Goal: Obtain resource: Download file/media

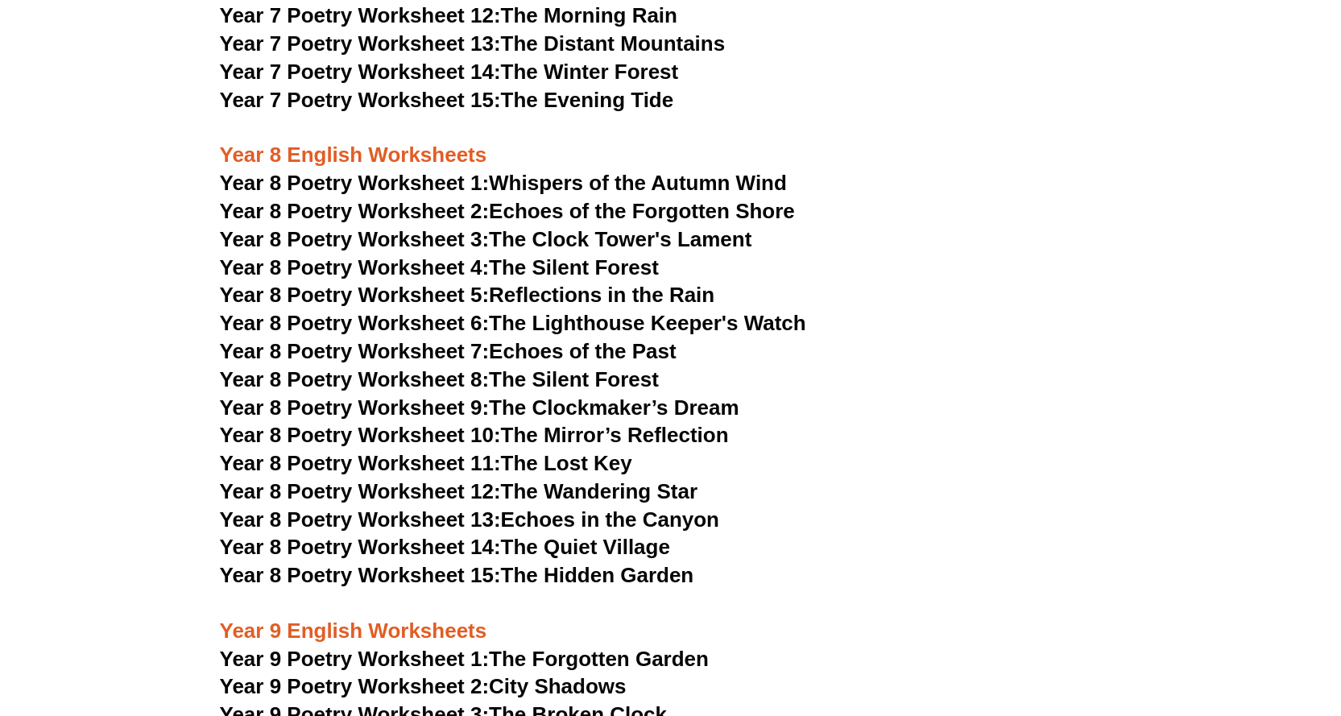
scroll to position [9911, 0]
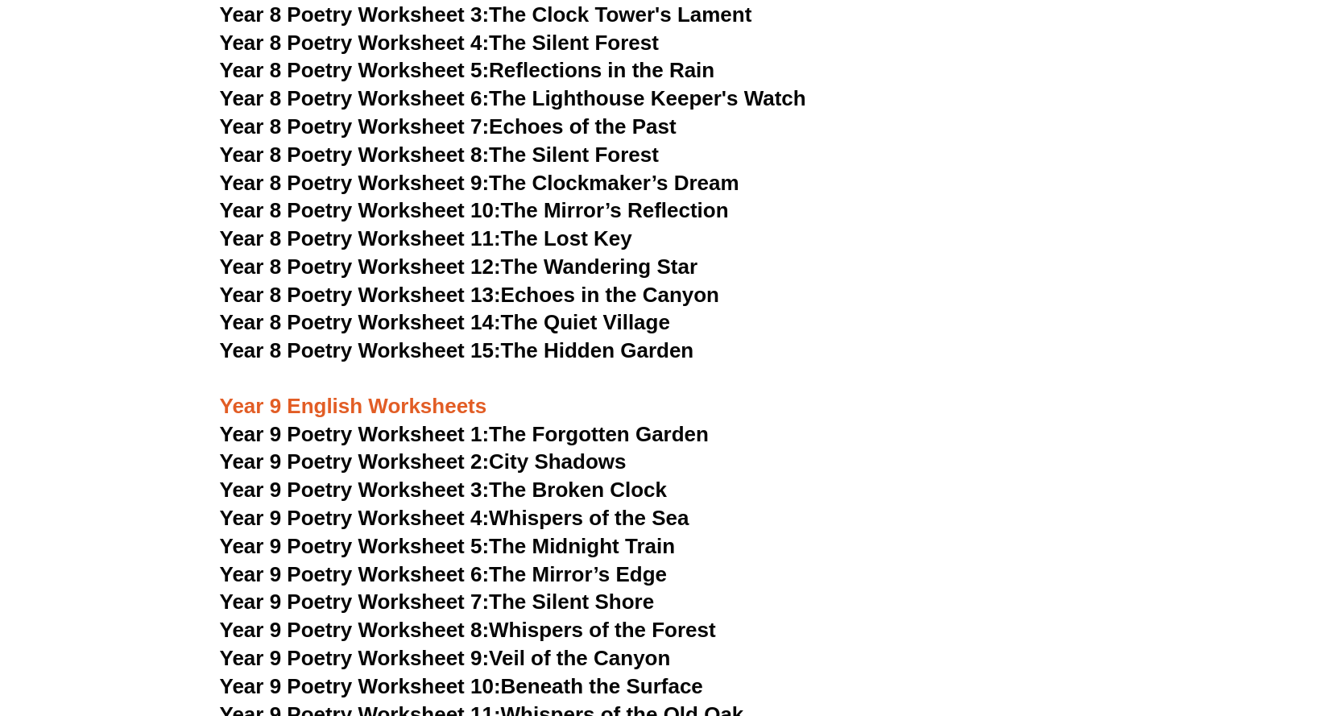
click at [350, 422] on span "Year 9 Poetry Worksheet 1:" at bounding box center [355, 434] width 270 height 24
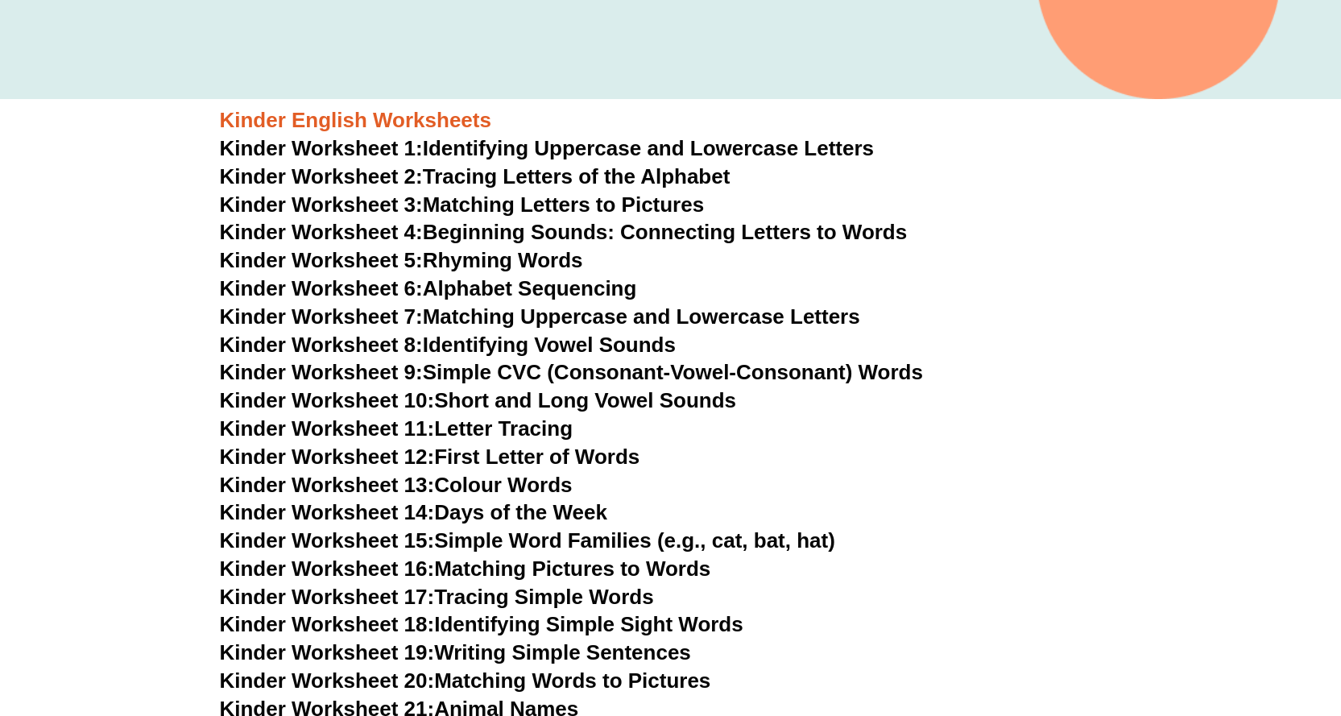
scroll to position [0, 0]
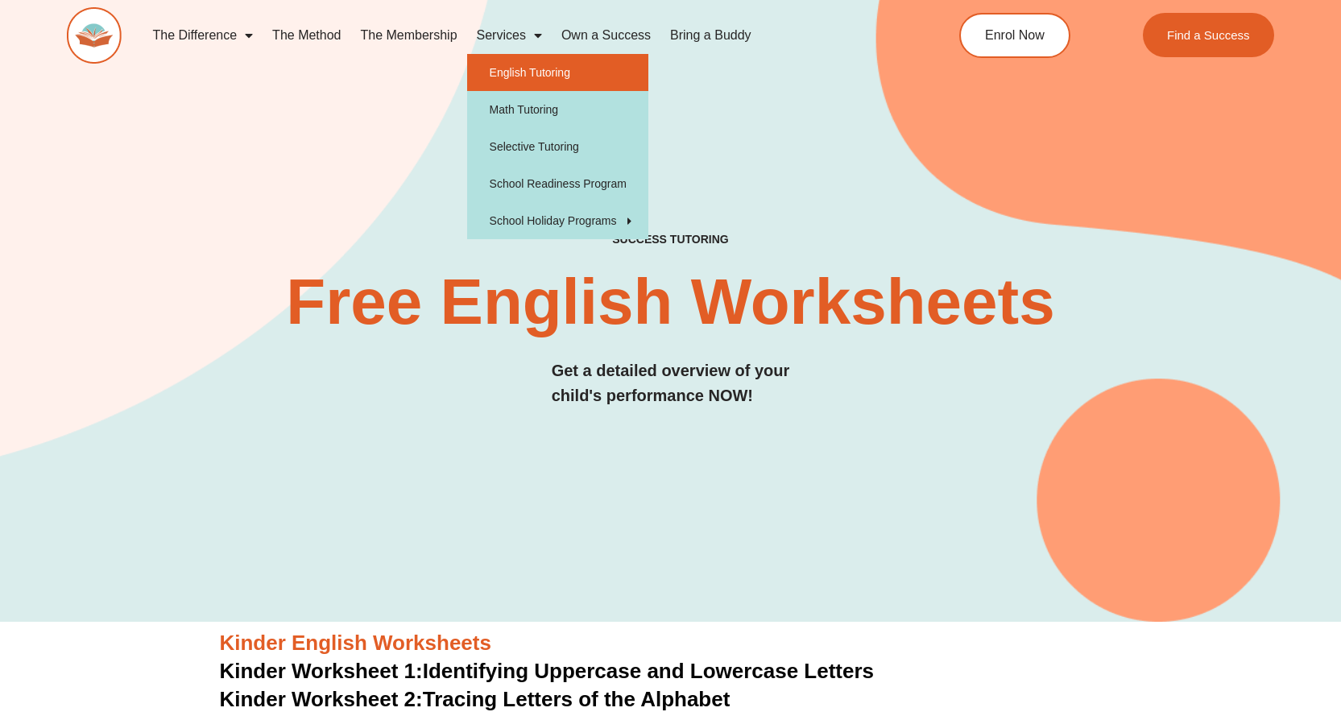
click at [528, 73] on link "English Tutoring" at bounding box center [557, 72] width 181 height 37
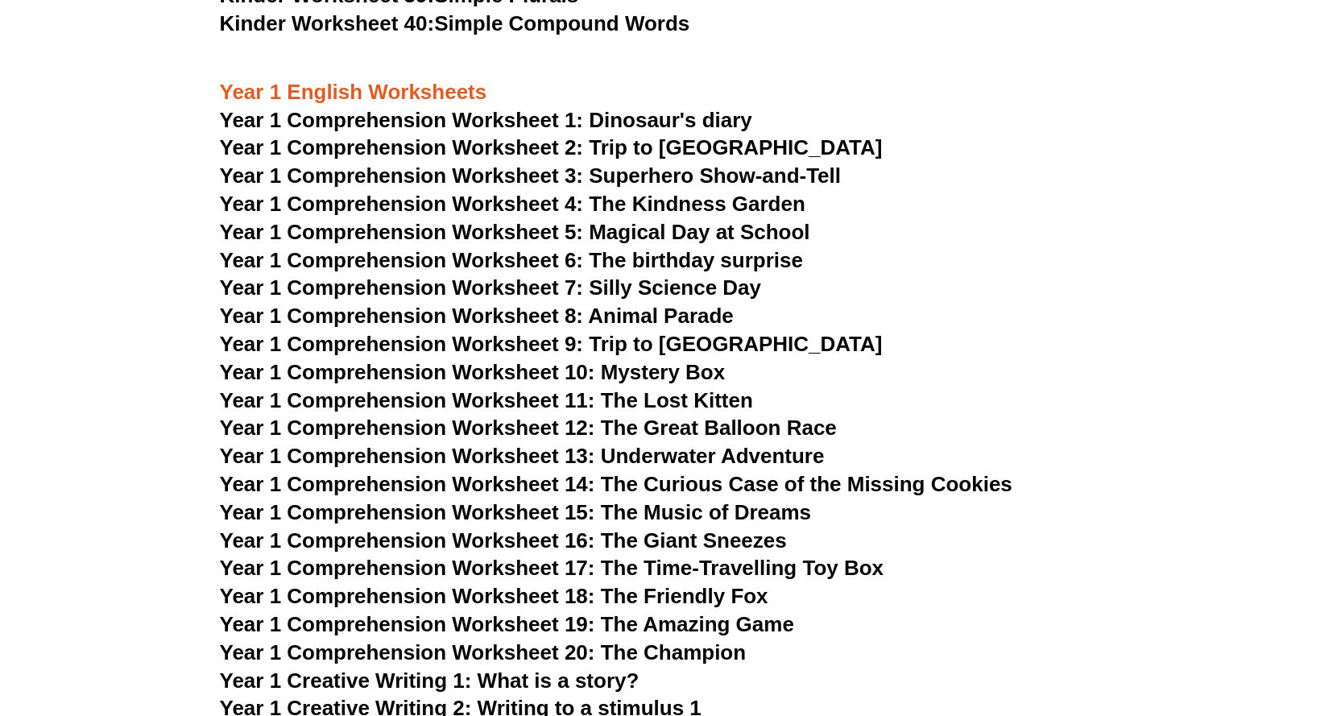
scroll to position [1772, 0]
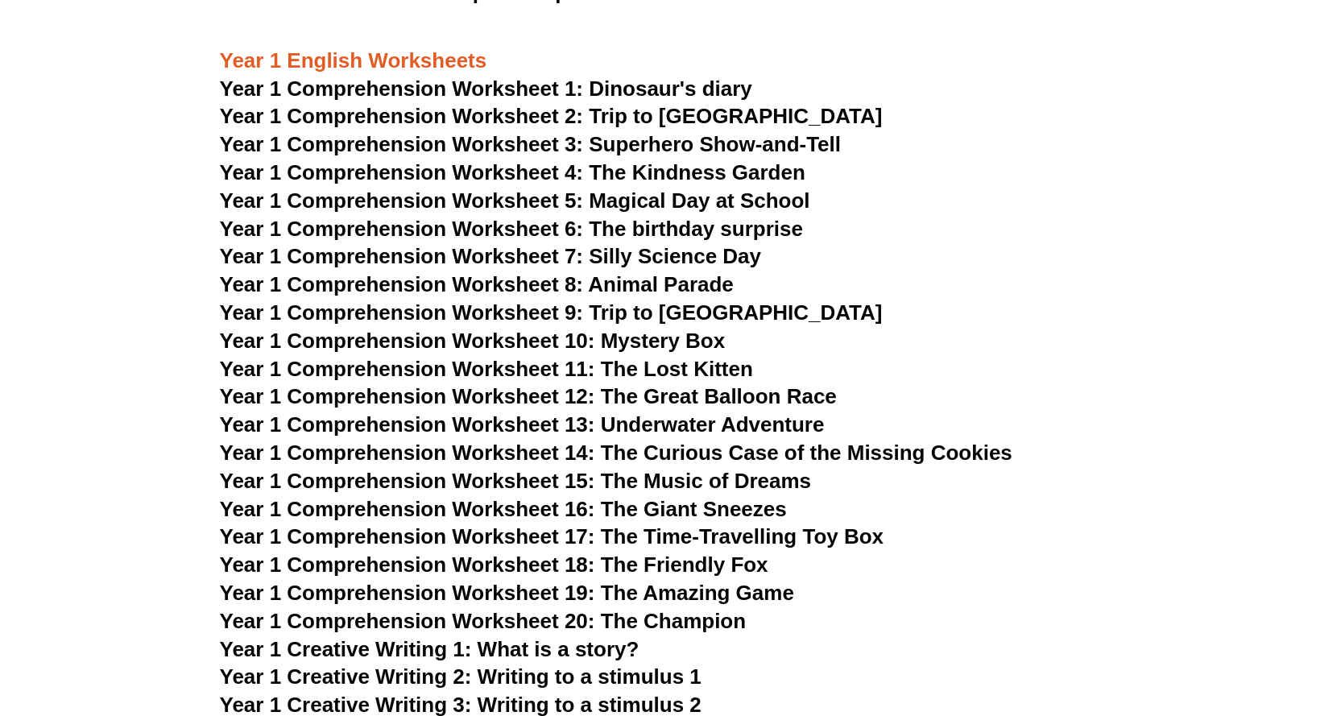
click at [459, 94] on span "Year 1 Comprehension Worksheet 1: Dinosaur's diary" at bounding box center [486, 89] width 533 height 24
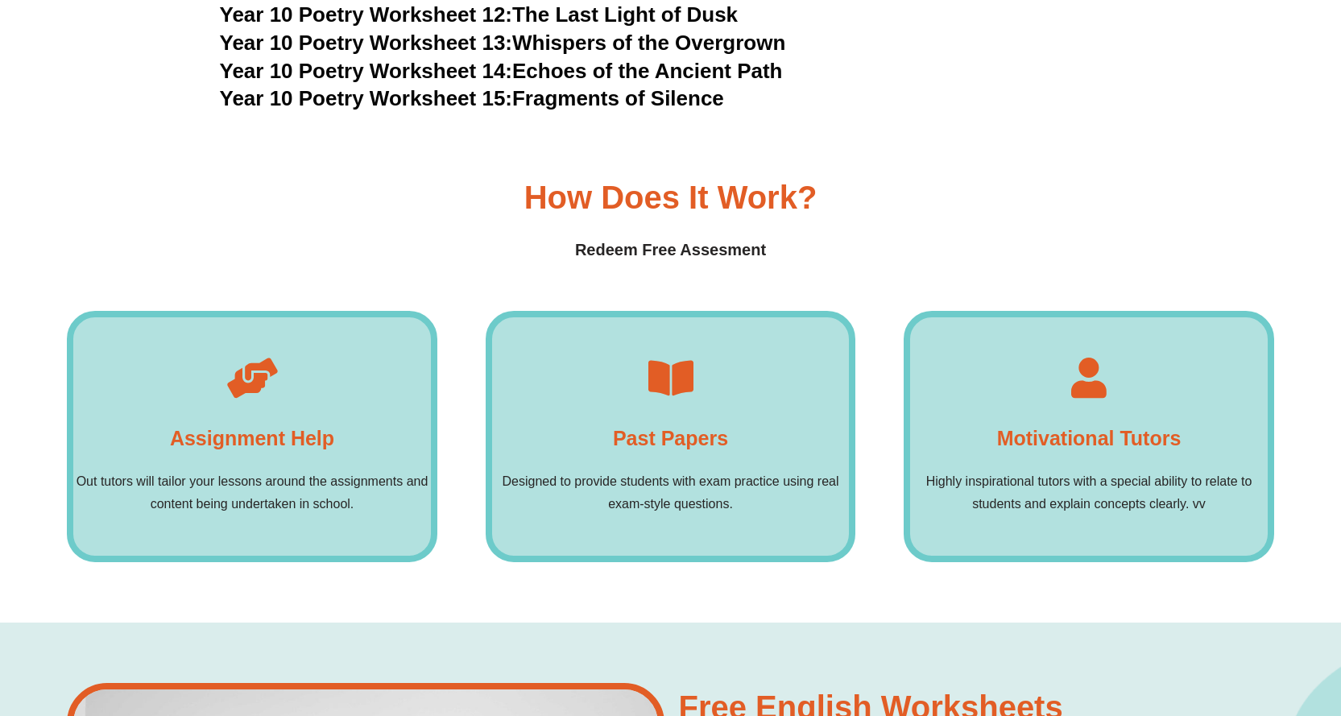
scroll to position [11113, 0]
click at [690, 423] on h4 "Past Papers" at bounding box center [670, 439] width 115 height 32
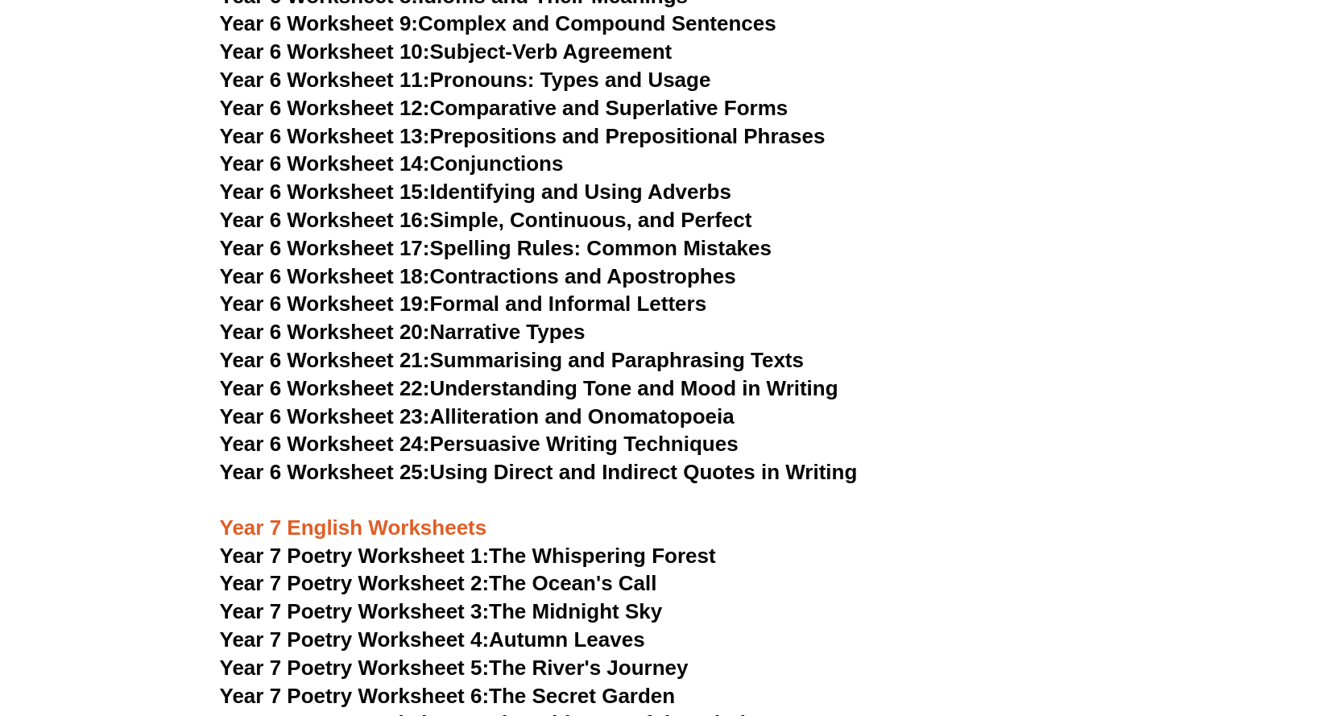
scroll to position [8777, 0]
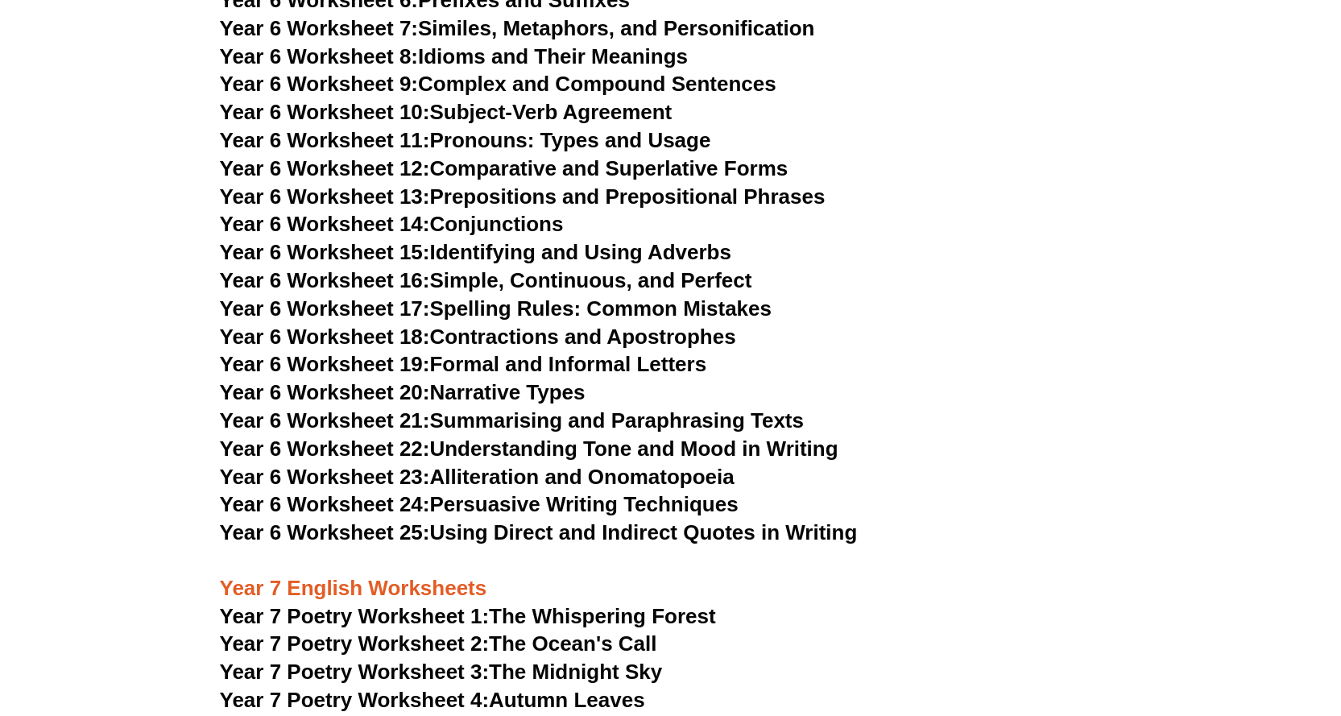
click at [599, 520] on link "Year 6 Worksheet 25: Using Direct and Indirect Quotes in Writing" at bounding box center [539, 532] width 638 height 24
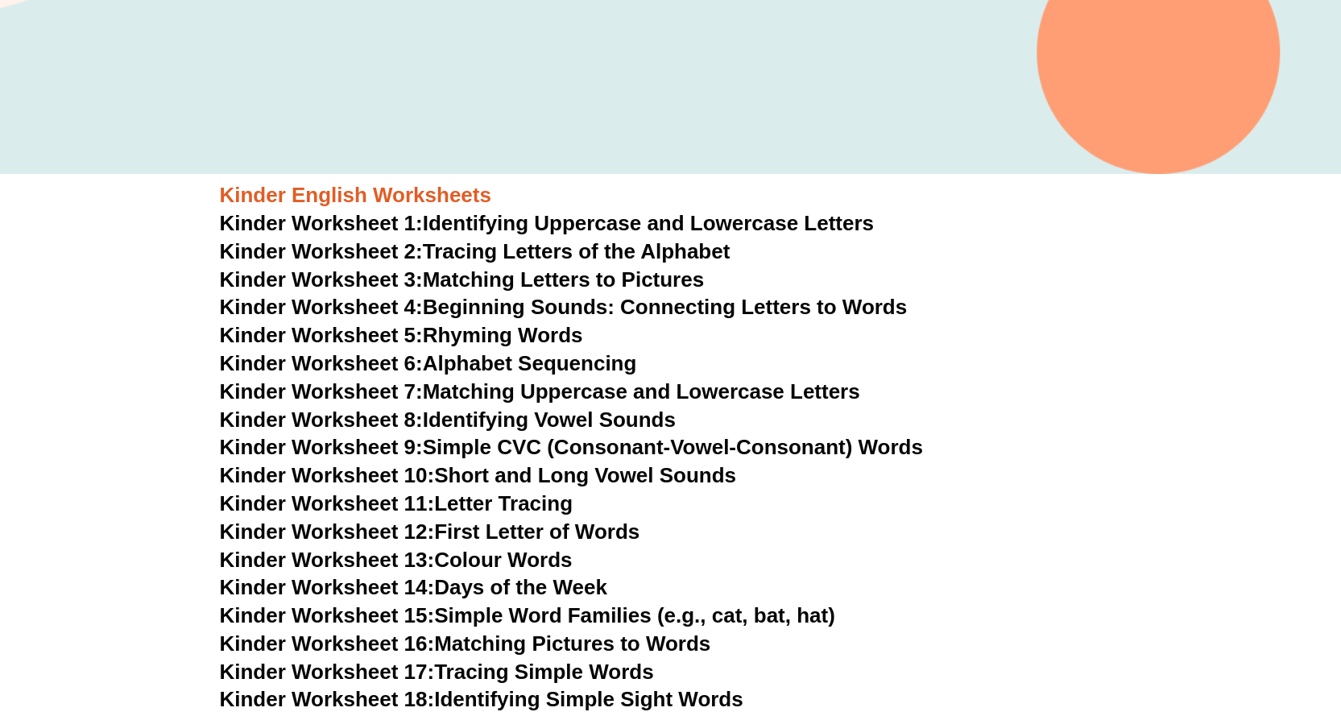
scroll to position [0, 0]
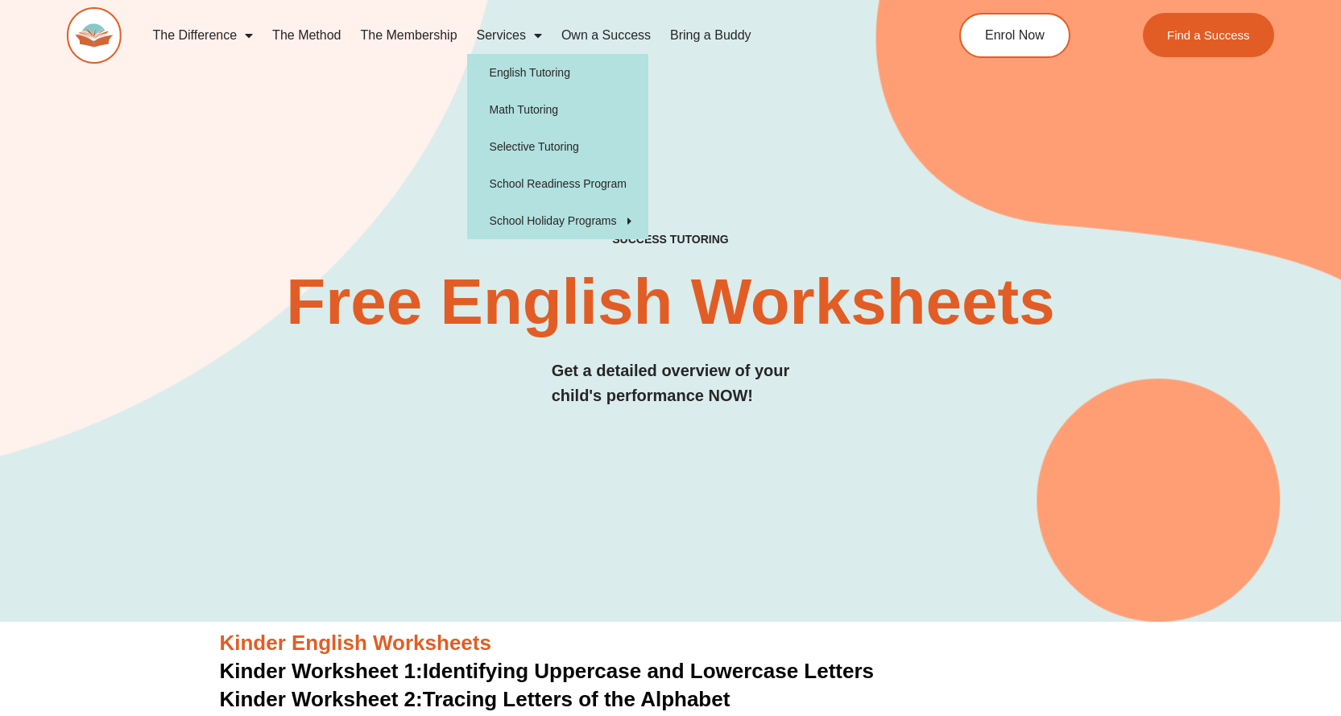
click at [526, 38] on span "Menu" at bounding box center [534, 35] width 16 height 29
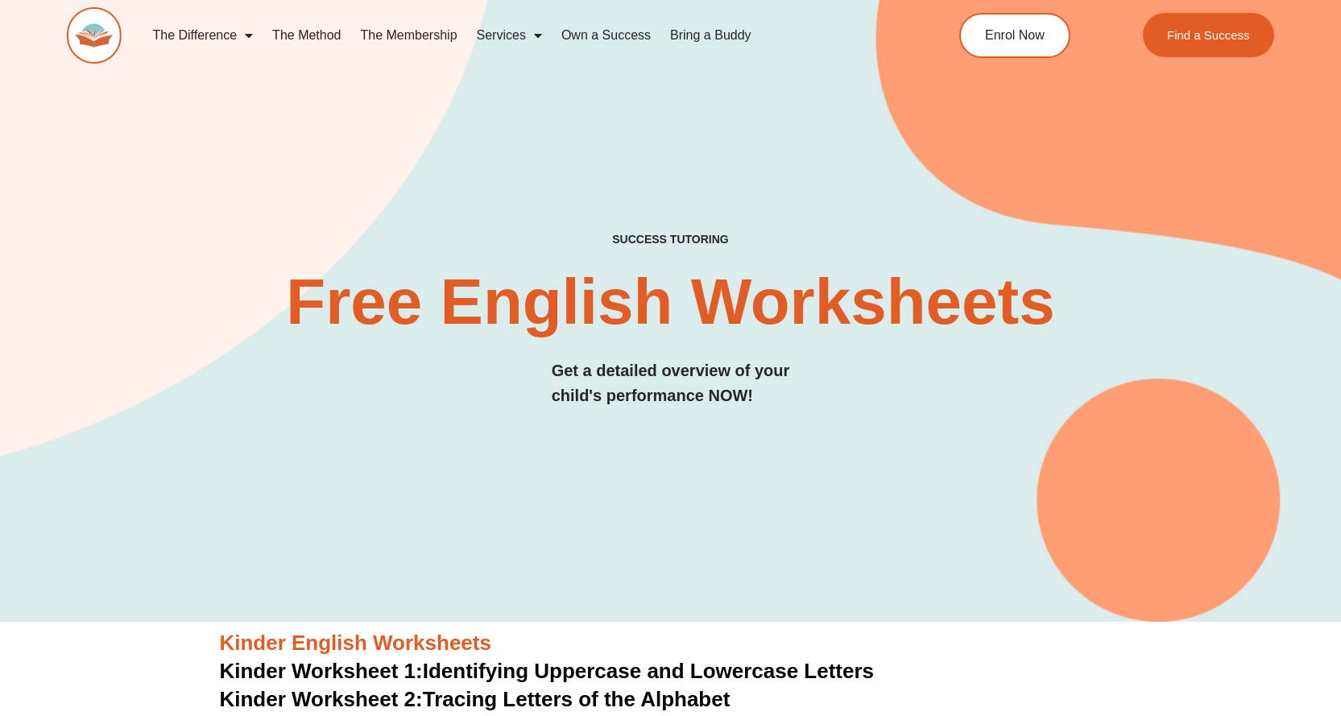
click at [526, 38] on span "Menu" at bounding box center [534, 35] width 16 height 29
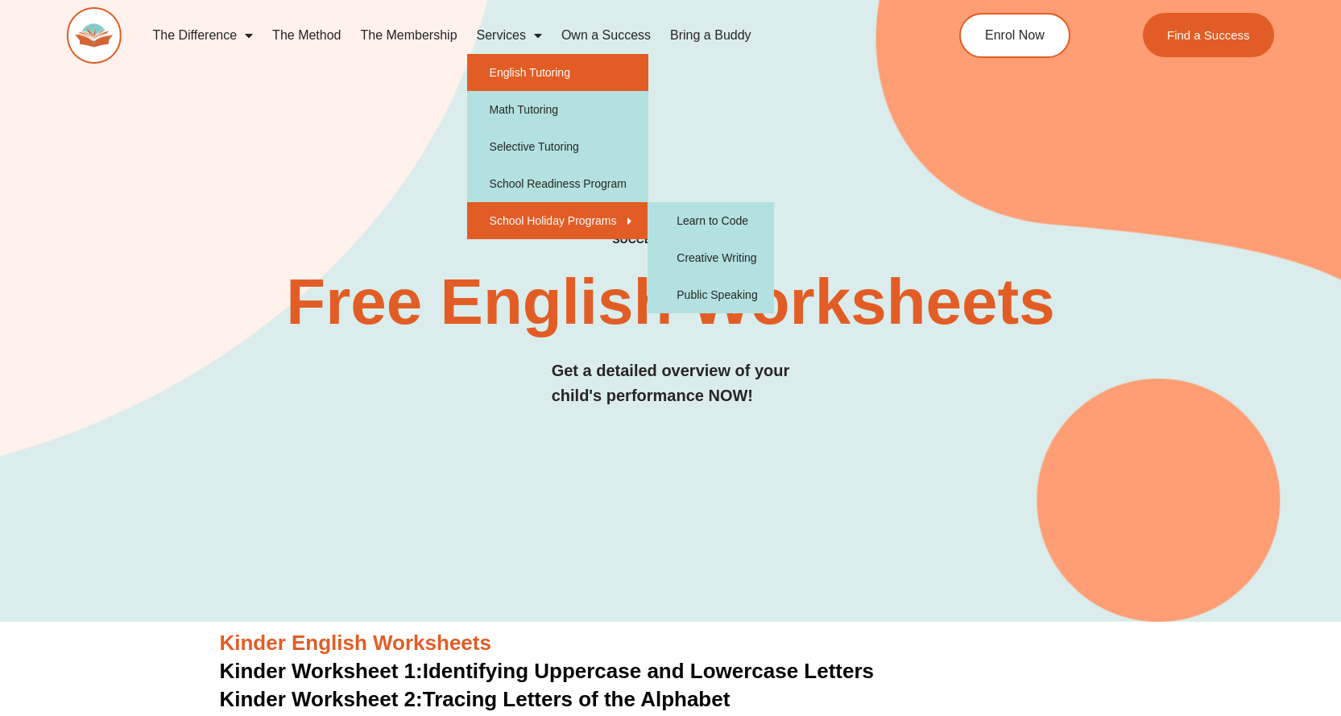
click at [562, 59] on link "English Tutoring" at bounding box center [557, 72] width 181 height 37
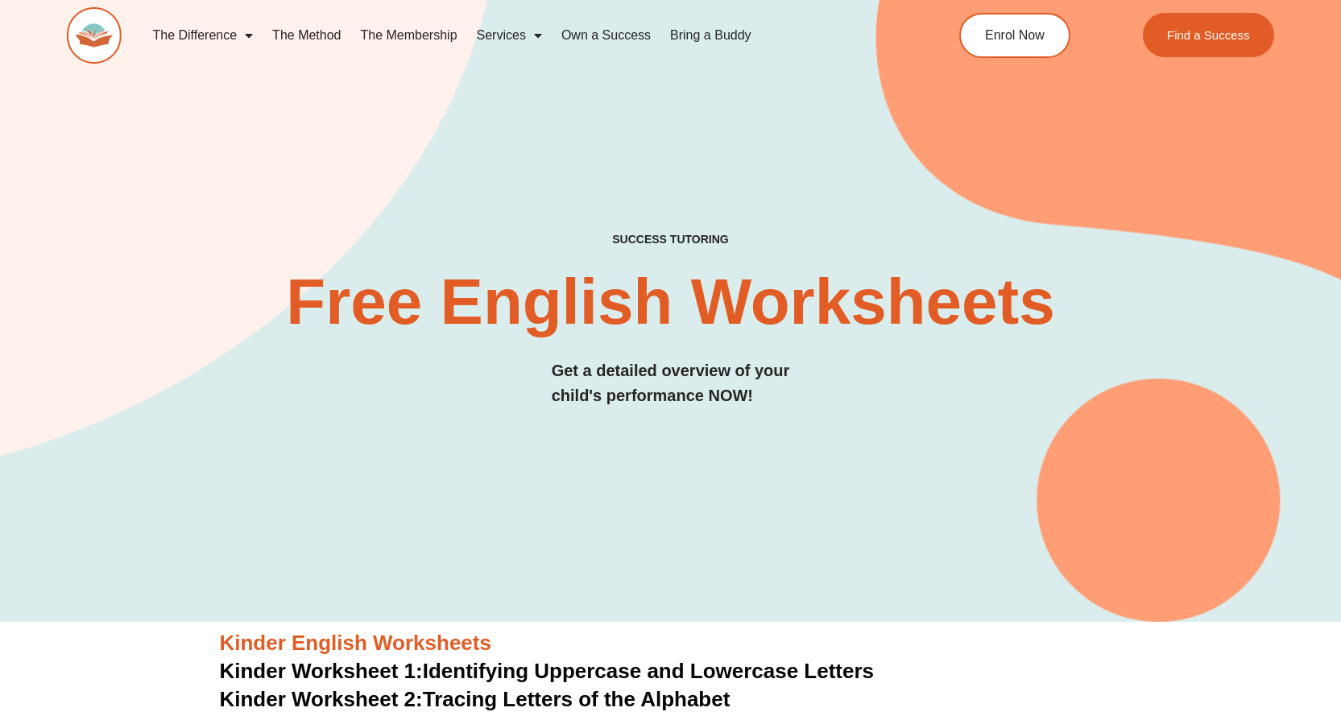
click at [223, 35] on link "The Difference" at bounding box center [203, 35] width 120 height 37
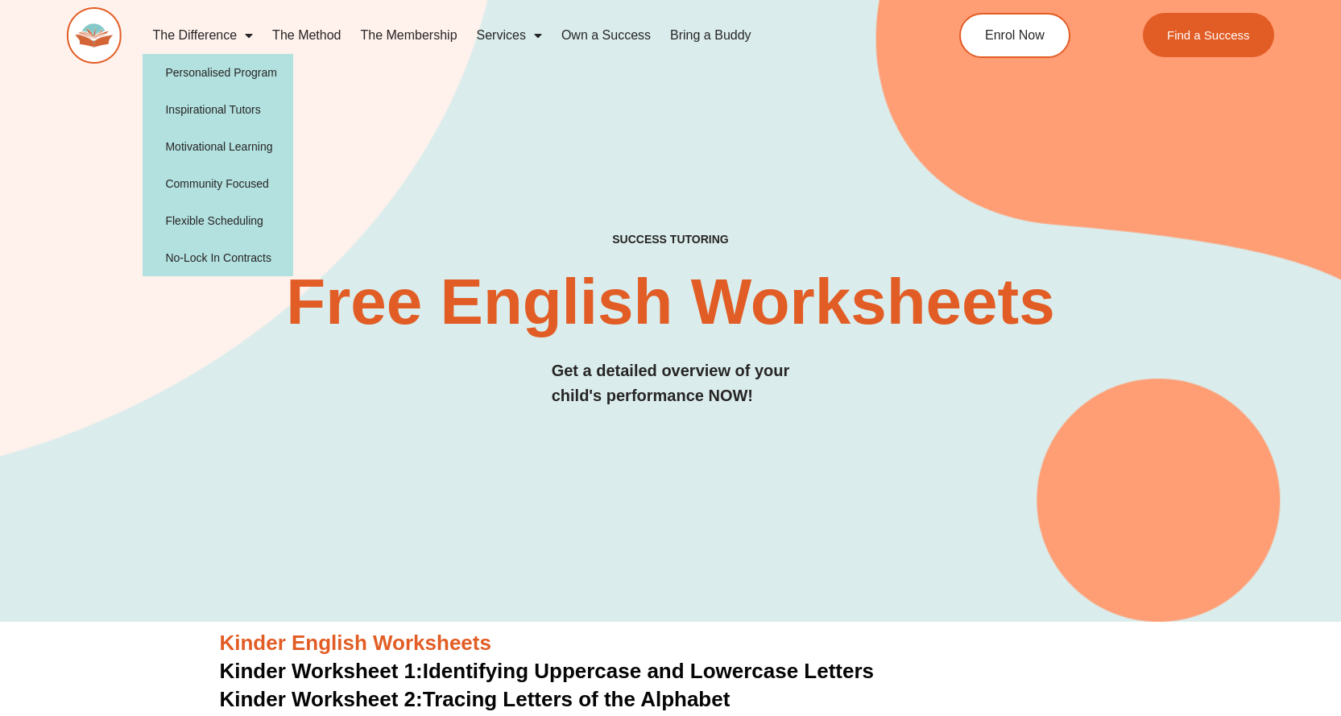
click at [118, 39] on img at bounding box center [94, 35] width 55 height 56
click at [100, 35] on img at bounding box center [94, 35] width 55 height 56
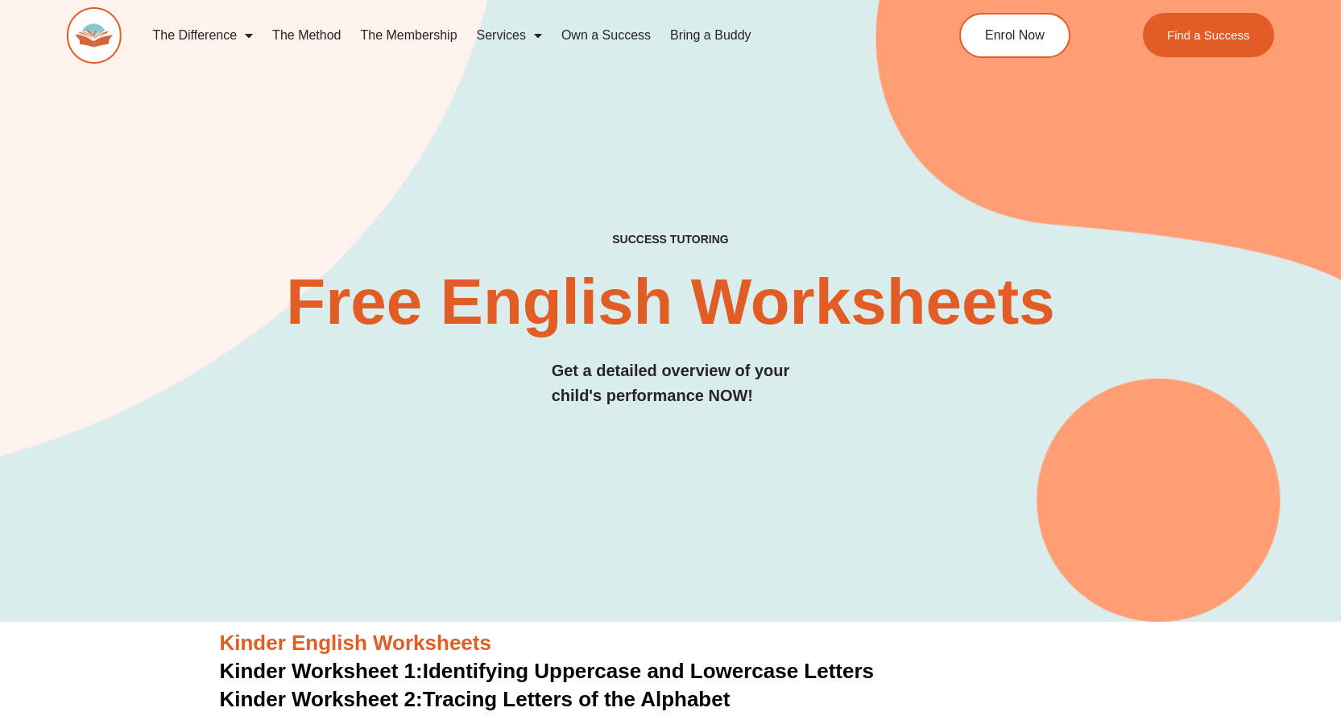
click at [100, 35] on img at bounding box center [94, 35] width 55 height 56
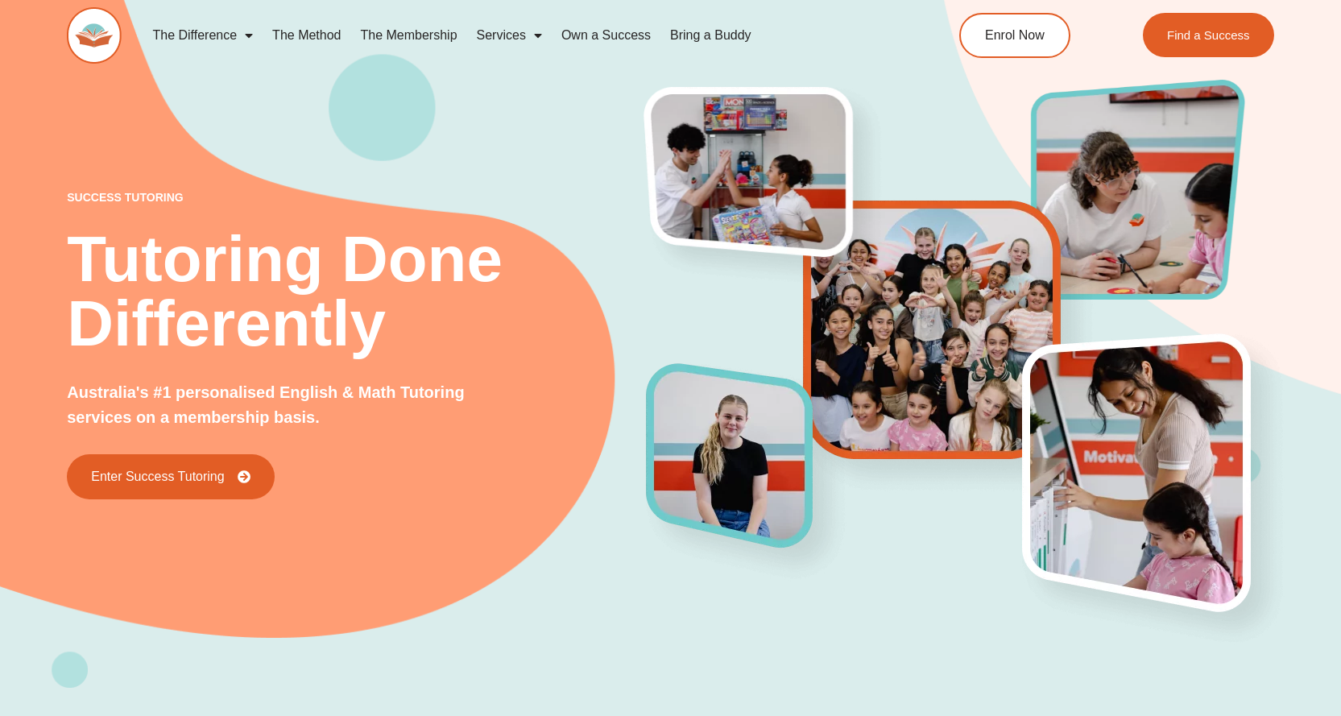
click at [97, 35] on img at bounding box center [94, 35] width 55 height 56
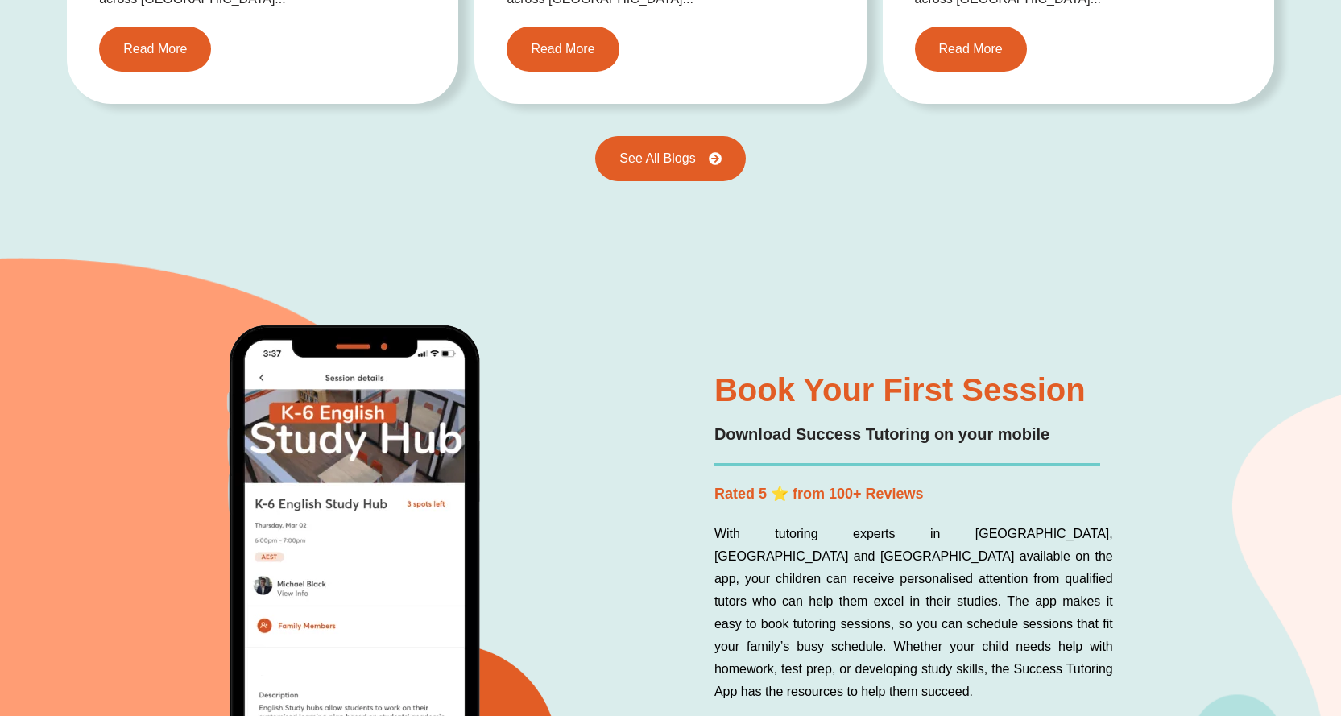
scroll to position [4028, 0]
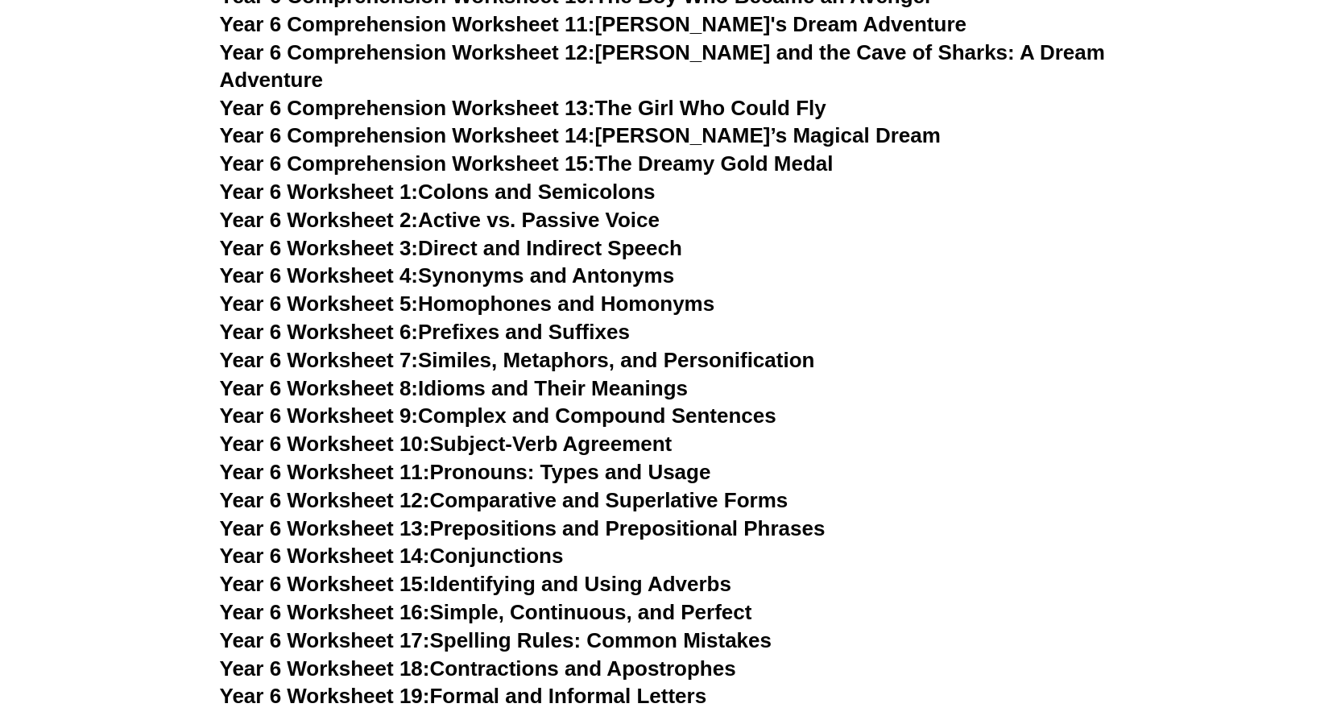
scroll to position [8848, 0]
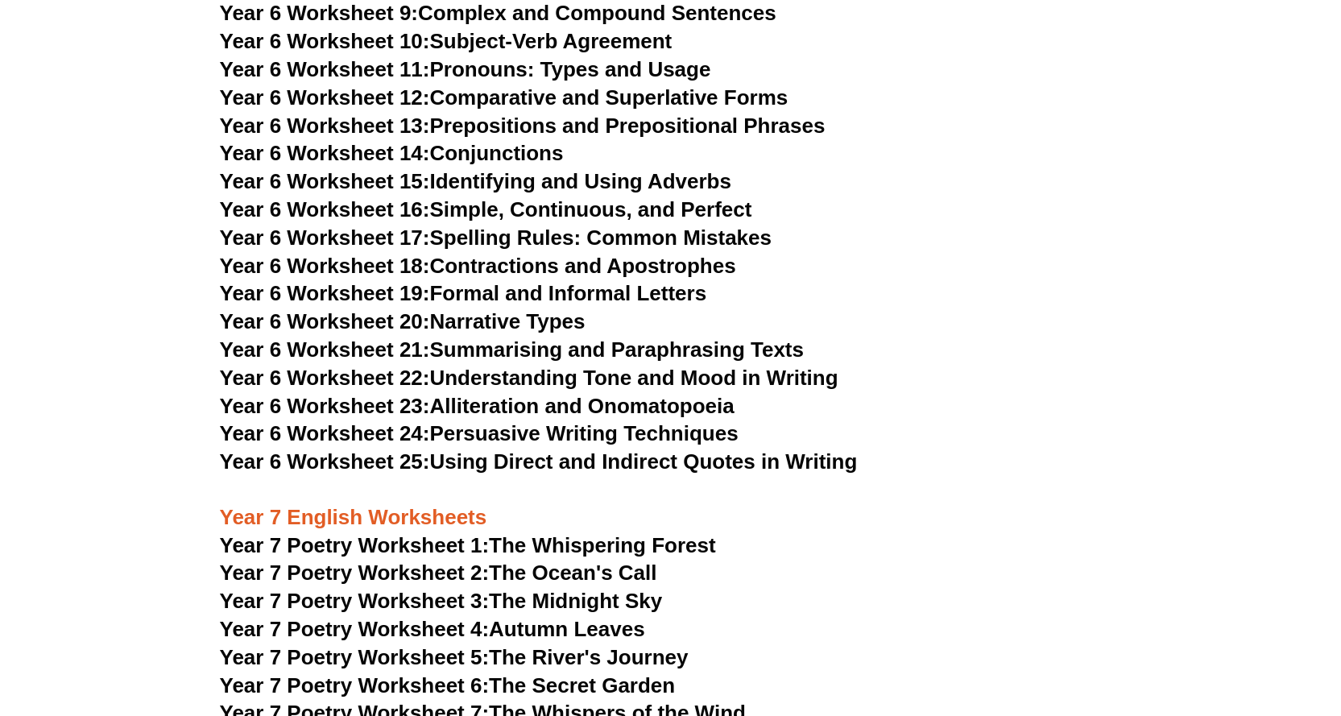
click at [350, 338] on span "Year 6 Worksheet 21:" at bounding box center [325, 350] width 210 height 24
